Goal: Transaction & Acquisition: Purchase product/service

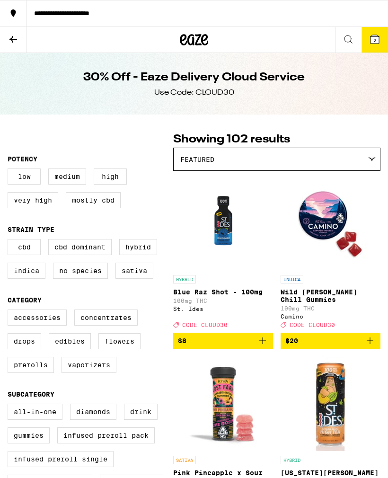
click at [16, 33] on button at bounding box center [13, 40] width 26 height 26
